Goal: Task Accomplishment & Management: Use online tool/utility

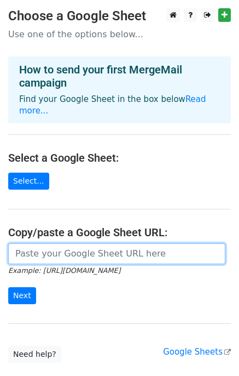
click at [114, 243] on input "url" at bounding box center [116, 253] width 217 height 21
paste input "[URL][DOMAIN_NAME]"
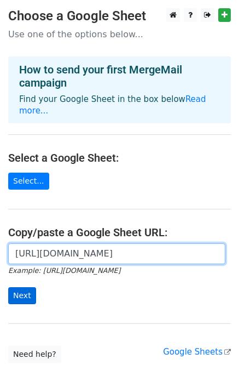
type input "https://docs.google.com/spreadsheets/d/1TFJklgTUMdiS0ma4CmM7SBgyn-j582mOnPJN3Xj…"
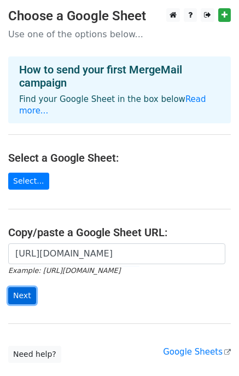
scroll to position [0, 0]
click at [22, 287] on input "Next" at bounding box center [22, 295] width 28 height 17
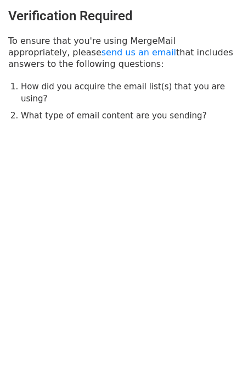
click at [89, 2] on div "Verification Required To ensure that you're using MergeMail appropriately, plea…" at bounding box center [124, 65] width 248 height 130
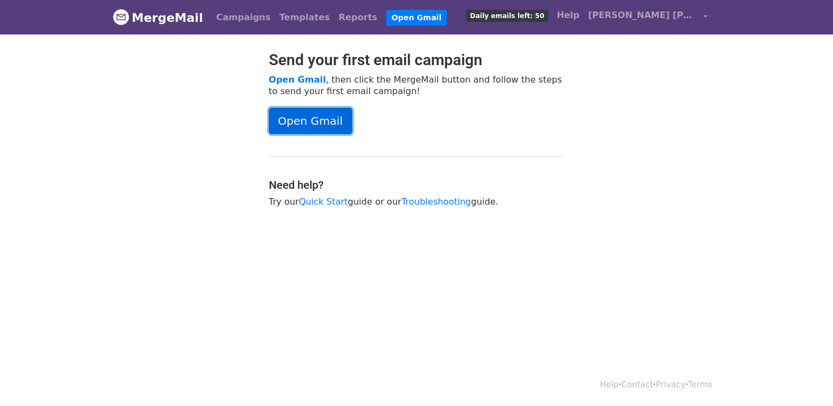
click at [291, 118] on link "Open Gmail" at bounding box center [310, 121] width 83 height 26
click at [703, 15] on link "Sakthi Sakthi" at bounding box center [648, 17] width 128 height 26
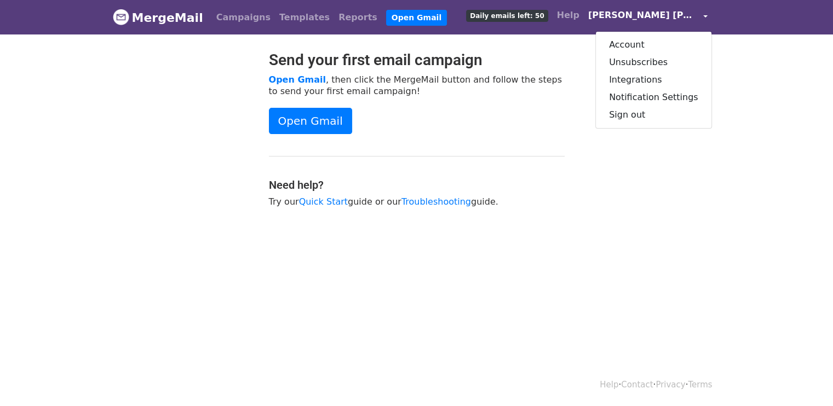
click at [572, 42] on body "MergeMail Campaigns Templates Reports Open Gmail Daily emails left: 50 Help Sak…" at bounding box center [416, 131] width 833 height 262
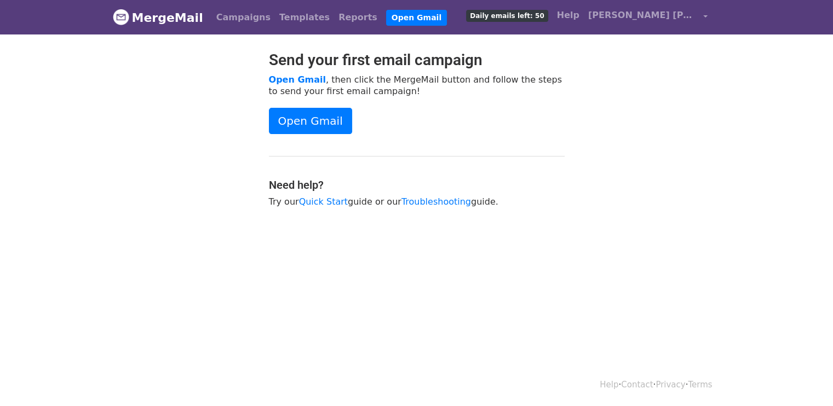
click at [548, 15] on span "Daily emails left: 50" at bounding box center [507, 16] width 82 height 12
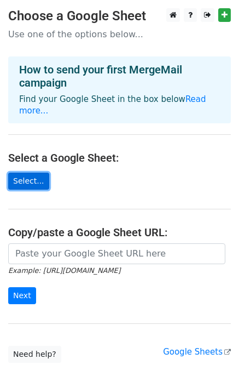
click at [31, 173] on link "Select..." at bounding box center [28, 181] width 41 height 17
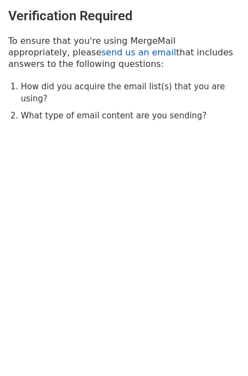
click at [101, 54] on link "send us an email" at bounding box center [138, 52] width 75 height 10
click at [101, 56] on link "send us an email" at bounding box center [138, 52] width 75 height 10
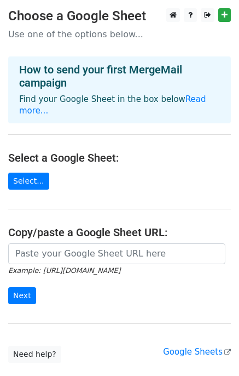
click at [51, 266] on small "Example: [URL][DOMAIN_NAME]" at bounding box center [64, 270] width 112 height 8
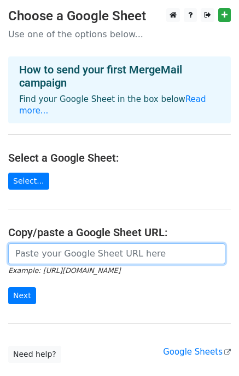
click at [49, 248] on input "url" at bounding box center [116, 253] width 217 height 21
paste input "https://docs.google.com/spreadsheets/d/1TFJklgTUMdiS0ma4CmM7SBgyn-j582mOnPJN3Xj…"
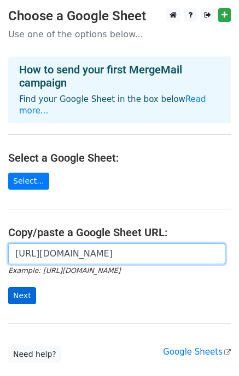
type input "https://docs.google.com/spreadsheets/d/1TFJklgTUMdiS0ma4CmM7SBgyn-j582mOnPJN3Xj…"
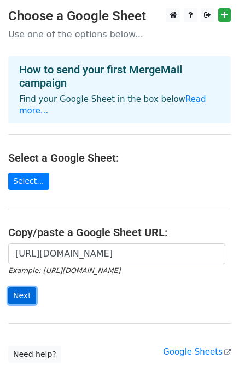
scroll to position [0, 0]
click at [26, 287] on input "Next" at bounding box center [22, 295] width 28 height 17
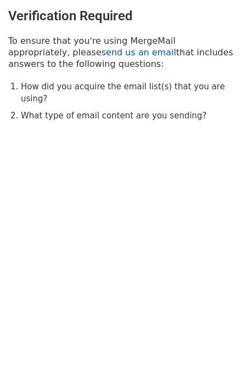
click at [101, 51] on link "send us an email" at bounding box center [138, 52] width 75 height 10
click at [101, 50] on link "send us an email" at bounding box center [138, 52] width 75 height 10
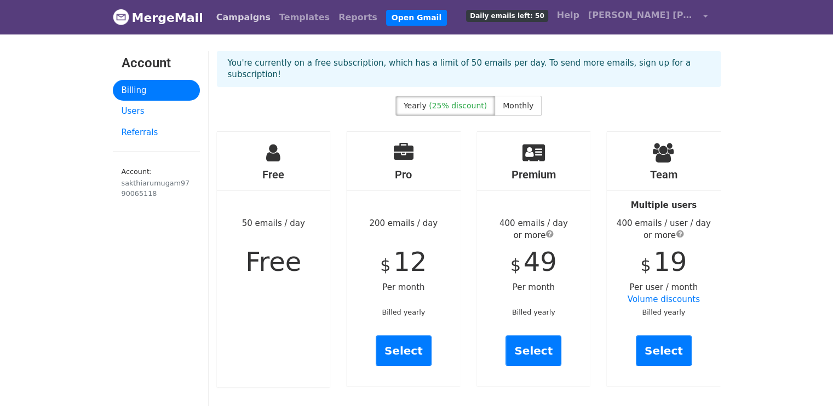
click at [244, 21] on link "Campaigns" at bounding box center [243, 18] width 63 height 22
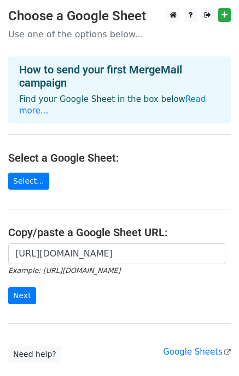
scroll to position [0, 240]
type input "[URL][DOMAIN_NAME]"
click at [28, 287] on input "Next" at bounding box center [22, 295] width 28 height 17
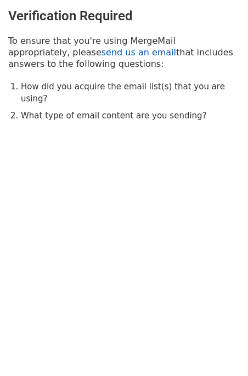
click at [101, 48] on link "send us an email" at bounding box center [138, 52] width 75 height 10
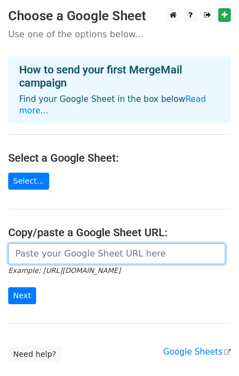
click at [73, 243] on input "url" at bounding box center [116, 253] width 217 height 21
paste input "https://docs.google.com/spreadsheets/d/1TFJklgTUMdiS0ma4CmM7SBgyn-j582mOnPJN3Xj…"
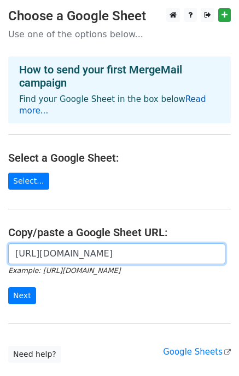
type input "https://docs.google.com/spreadsheets/d/1TFJklgTUMdiS0ma4CmM7SBgyn-j582mOnPJN3Xj…"
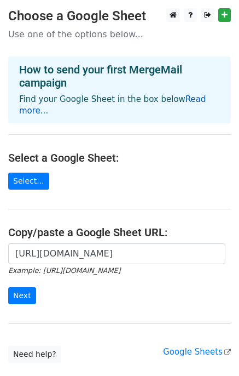
scroll to position [0, 0]
click at [185, 96] on link "Read more..." at bounding box center [112, 104] width 187 height 21
click at [22, 287] on input "Next" at bounding box center [22, 295] width 28 height 17
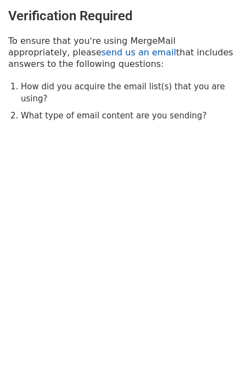
click at [101, 52] on link "send us an email" at bounding box center [138, 52] width 75 height 10
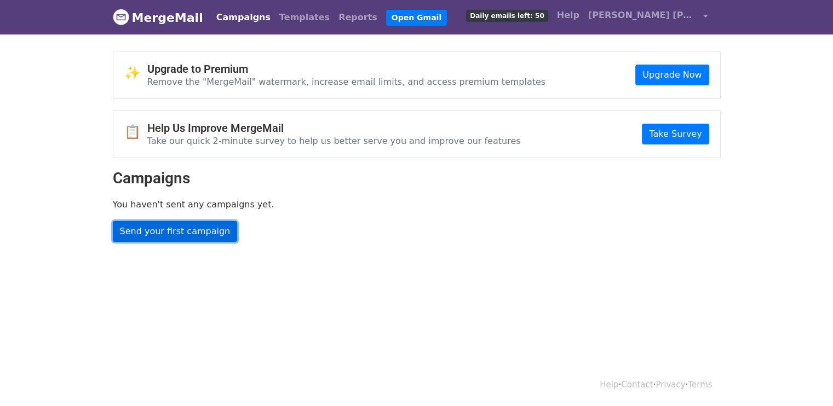
click at [177, 232] on link "Send your first campaign" at bounding box center [175, 231] width 125 height 21
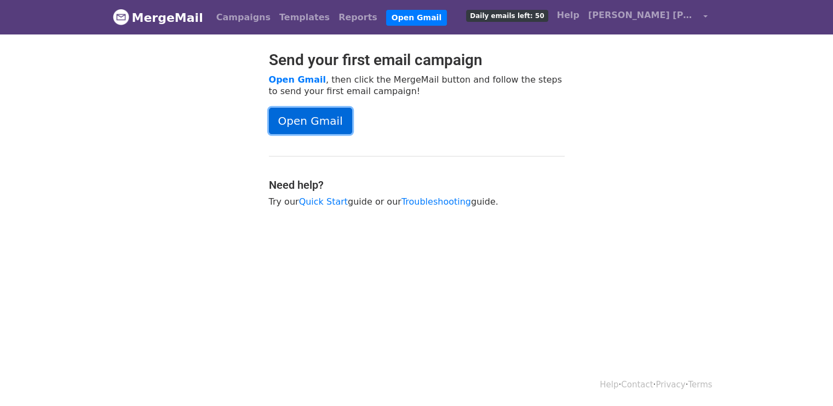
click at [312, 121] on link "Open Gmail" at bounding box center [310, 121] width 83 height 26
click at [685, 22] on link "[PERSON_NAME] [PERSON_NAME]" at bounding box center [648, 17] width 128 height 26
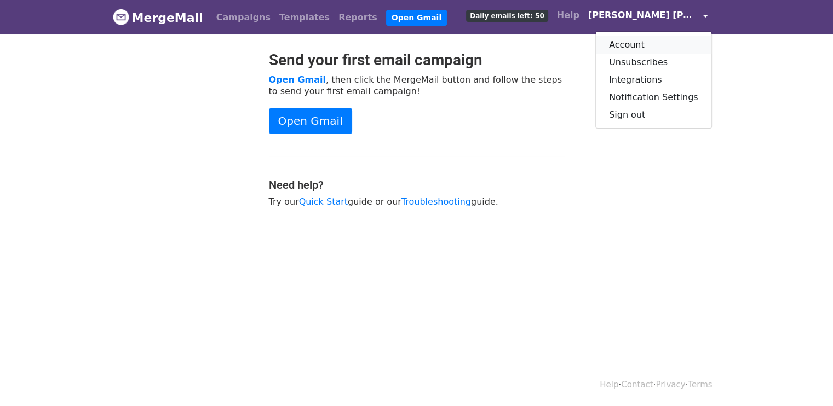
click at [644, 39] on link "Account" at bounding box center [654, 45] width 116 height 18
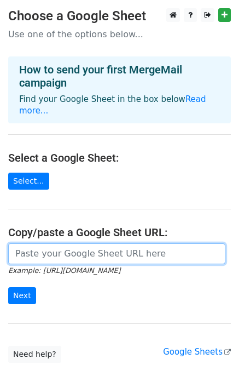
click at [51, 243] on input "url" at bounding box center [116, 253] width 217 height 21
paste input "https://docs.google.com/spreadsheets/d/1TFJklgTUMdiS0ma4CmM7SBgyn-j582mOnPJN3Xj…"
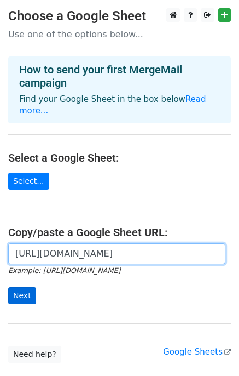
type input "https://docs.google.com/spreadsheets/d/1TFJklgTUMdiS0ma4CmM7SBgyn-j582mOnPJN3Xj…"
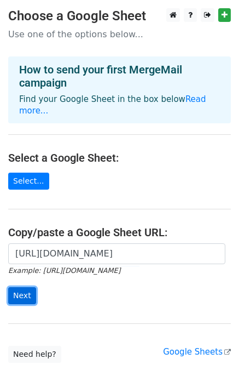
scroll to position [0, 0]
click at [27, 287] on input "Next" at bounding box center [22, 295] width 28 height 17
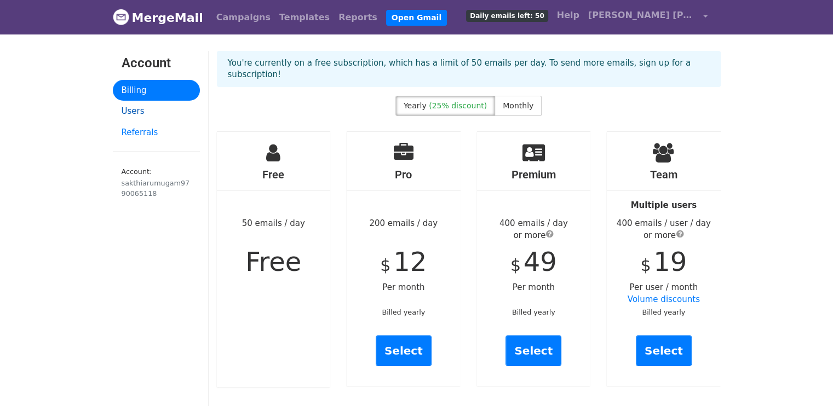
click at [139, 113] on link "Users" at bounding box center [156, 111] width 87 height 21
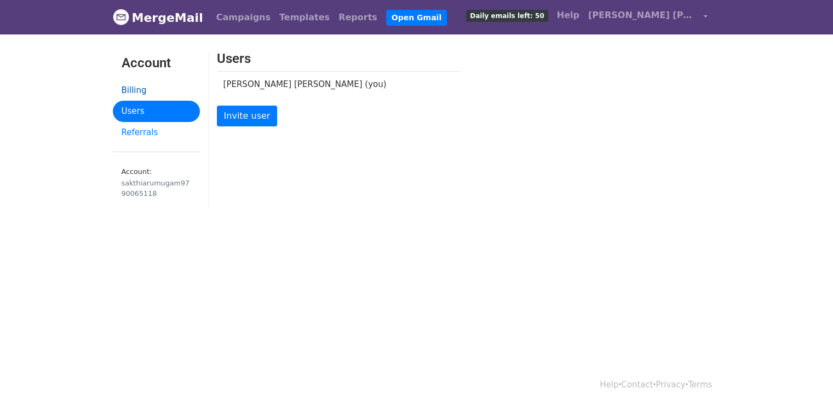
click at [128, 91] on link "Billing" at bounding box center [156, 90] width 87 height 21
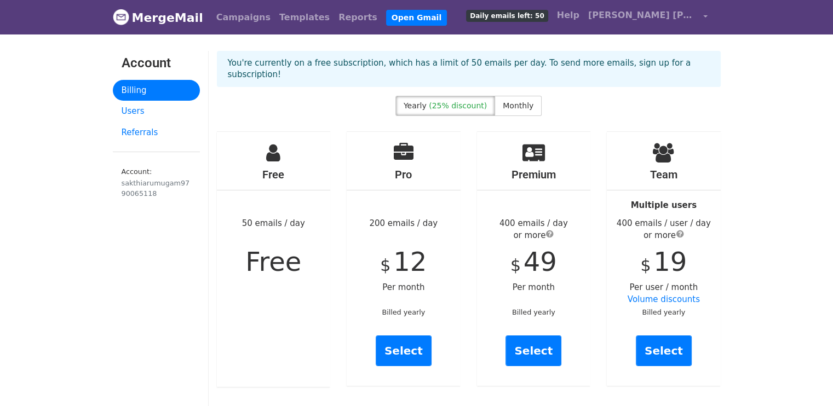
click at [140, 176] on link "Account: sakthiarumugam9790065118" at bounding box center [156, 185] width 87 height 48
click at [140, 179] on div "sakthiarumugam9790065118" at bounding box center [157, 188] width 70 height 21
click at [158, 20] on link "MergeMail" at bounding box center [158, 17] width 90 height 23
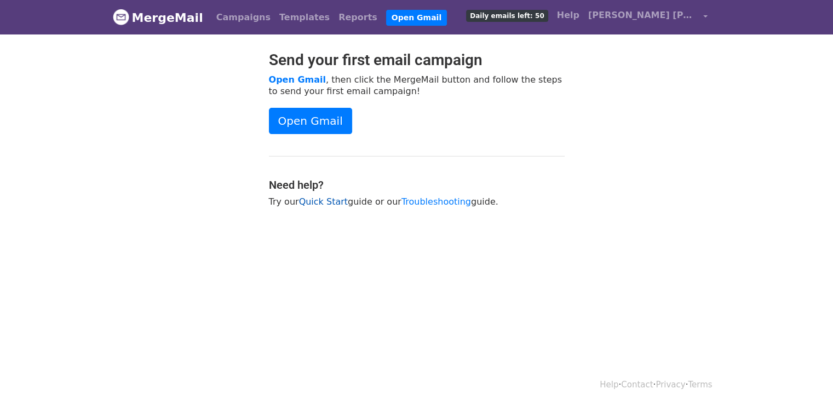
click at [325, 204] on link "Quick Start" at bounding box center [323, 202] width 49 height 10
click at [334, 20] on link "Reports" at bounding box center [358, 18] width 48 height 22
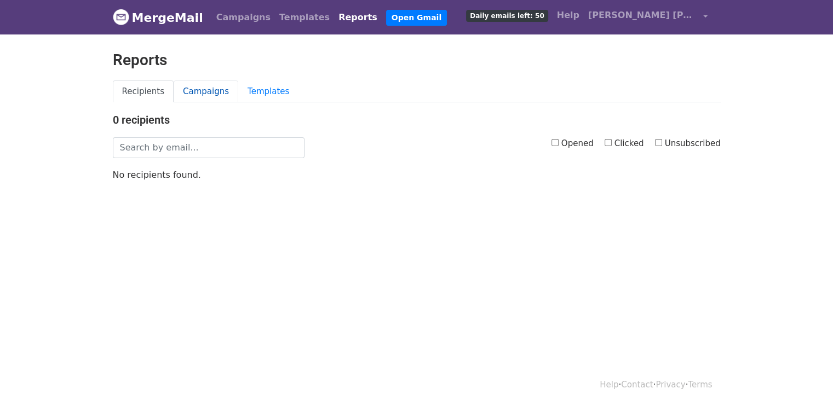
click at [197, 93] on link "Campaigns" at bounding box center [206, 92] width 65 height 22
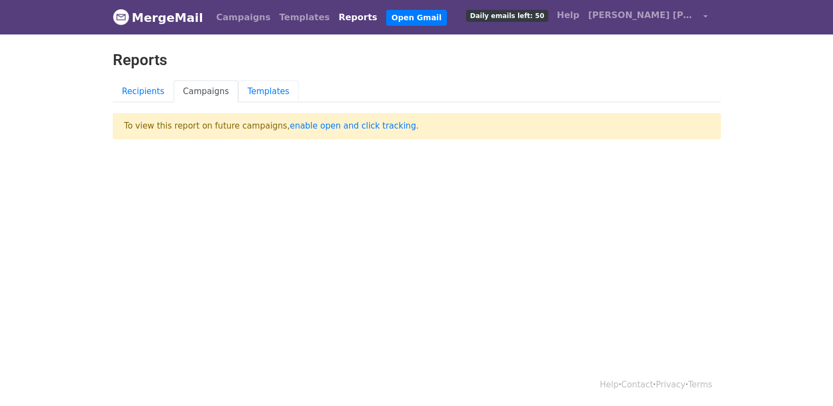
click at [257, 92] on link "Templates" at bounding box center [268, 92] width 60 height 22
click at [290, 127] on link "enable open and click tracking" at bounding box center [353, 126] width 126 height 10
click at [198, 87] on link "Campaigns" at bounding box center [206, 92] width 65 height 22
click at [130, 84] on link "Recipients" at bounding box center [143, 92] width 61 height 22
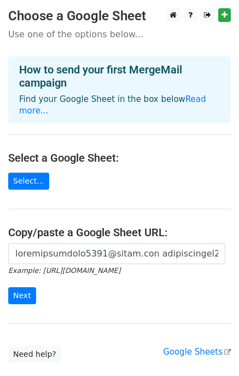
scroll to position [0, 51152]
click at [81, 246] on input "url" at bounding box center [116, 253] width 217 height 21
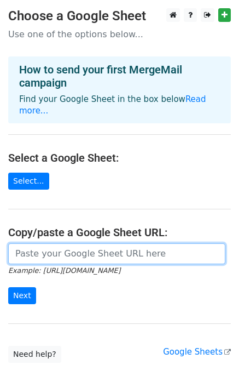
click at [75, 243] on input "url" at bounding box center [116, 253] width 217 height 21
paste input "https://docs.google.com/spreadsheets/d/1TFJklgTUMdiS0ma4CmM7SBgyn-j582mOnPJN3Xj…"
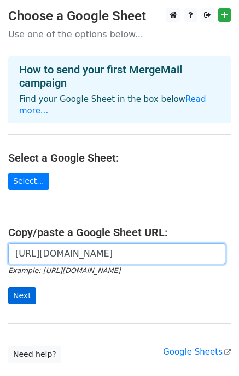
type input "https://docs.google.com/spreadsheets/d/1TFJklgTUMdiS0ma4CmM7SBgyn-j582mOnPJN3Xj…"
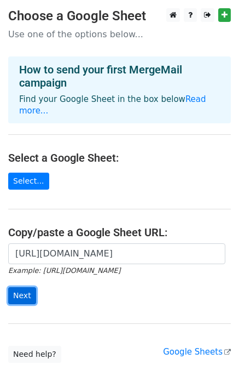
scroll to position [0, 0]
click at [13, 291] on input "Next" at bounding box center [22, 295] width 28 height 17
